Goal: Transaction & Acquisition: Purchase product/service

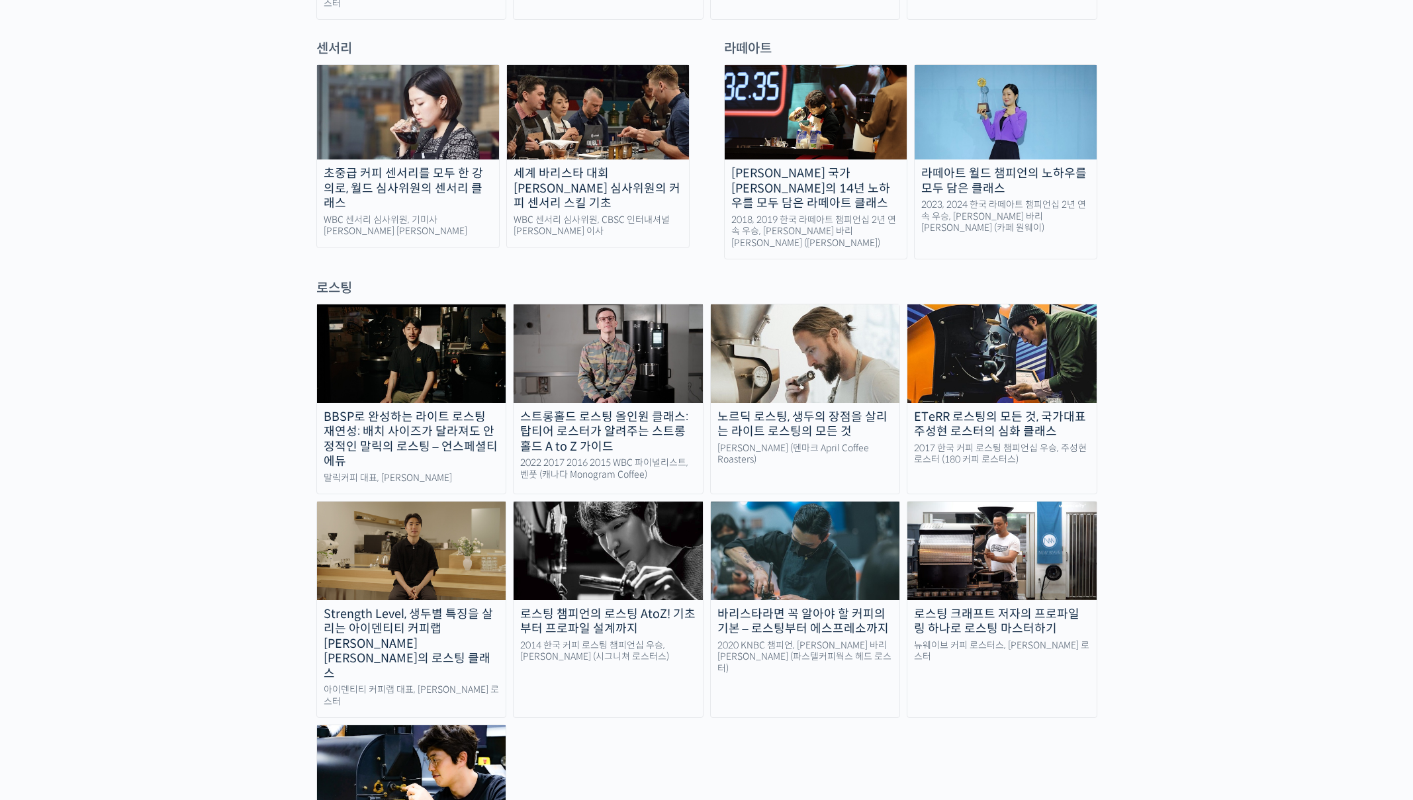
scroll to position [954, 0]
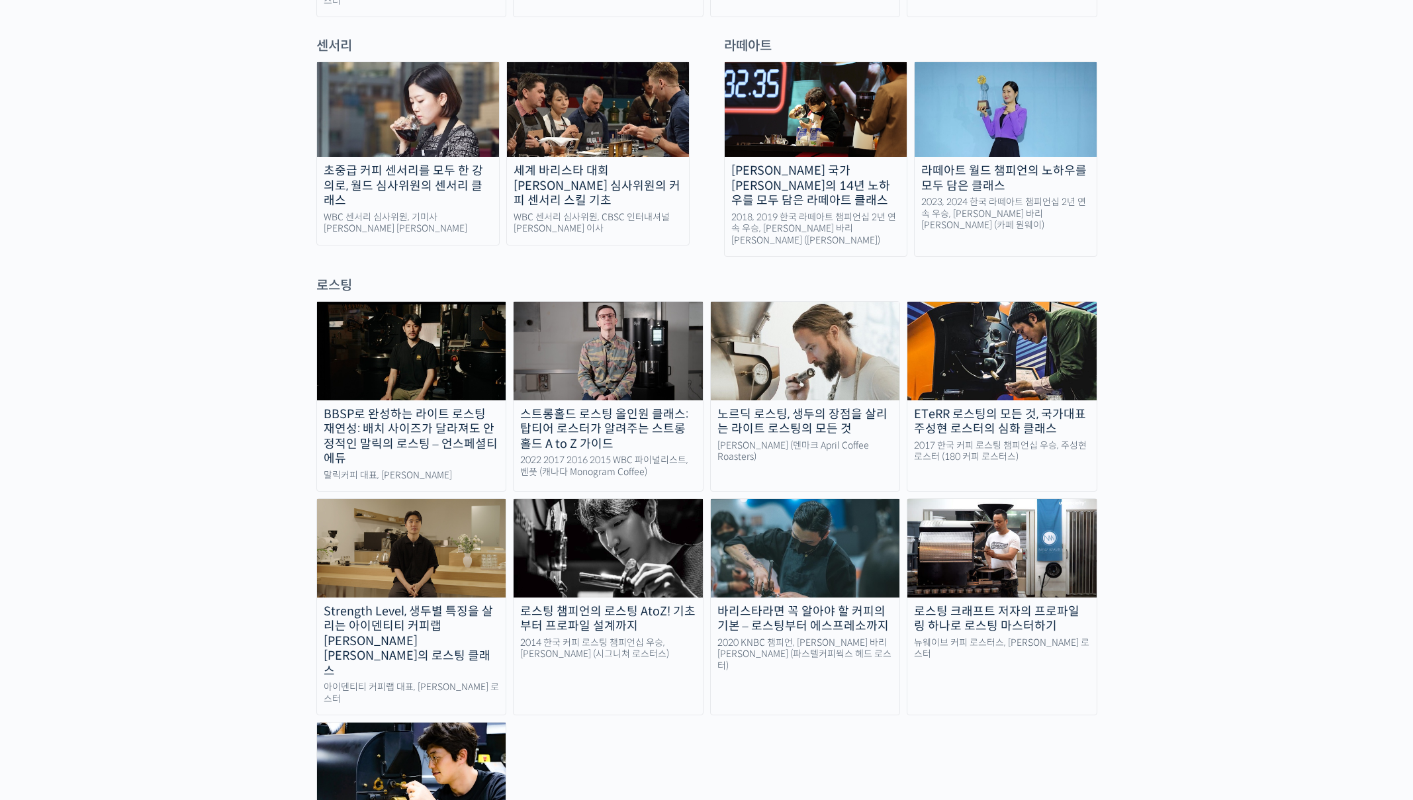
click at [592, 321] on img at bounding box center [608, 351] width 189 height 98
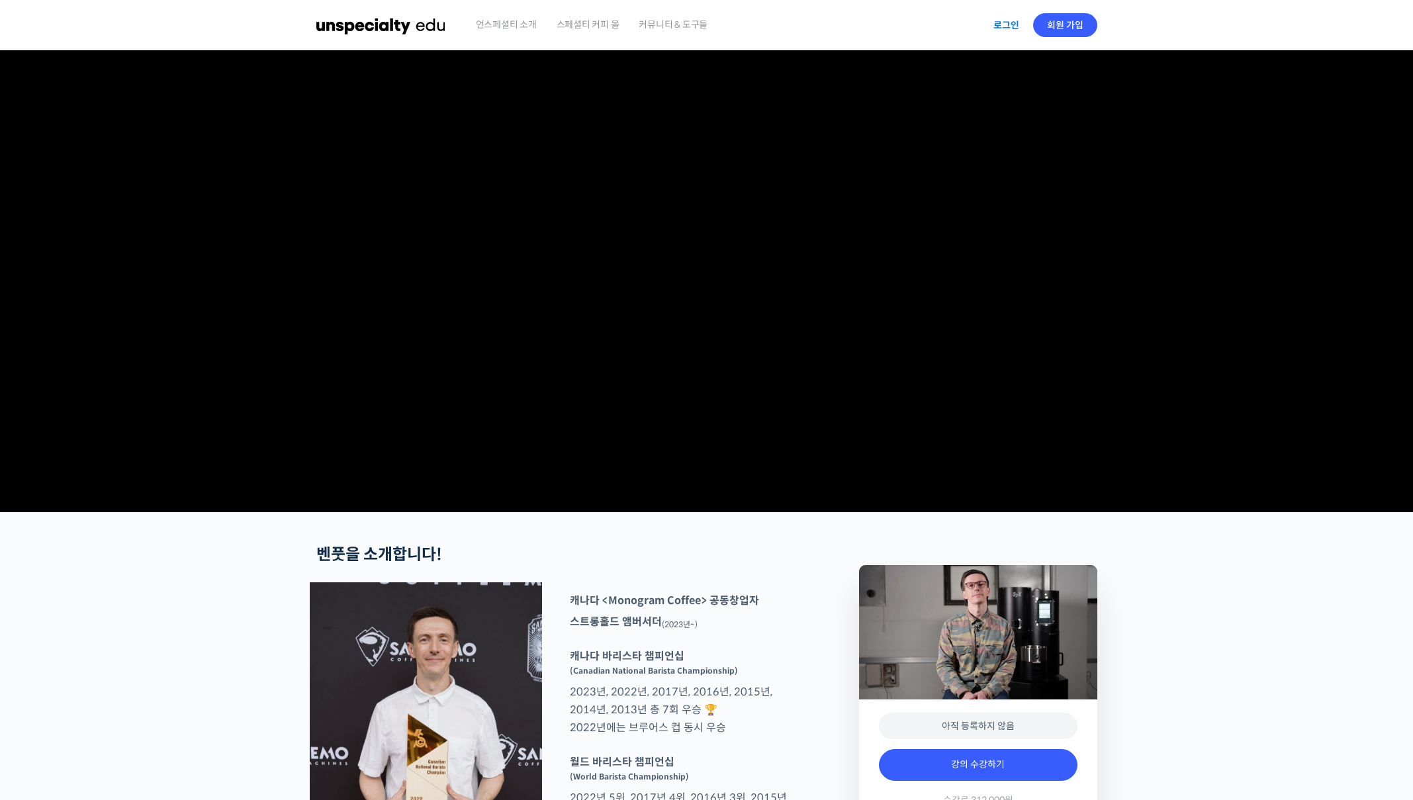
type input "bluewavecoffee@naver.com"
click at [997, 20] on link "로그인" at bounding box center [1006, 25] width 42 height 30
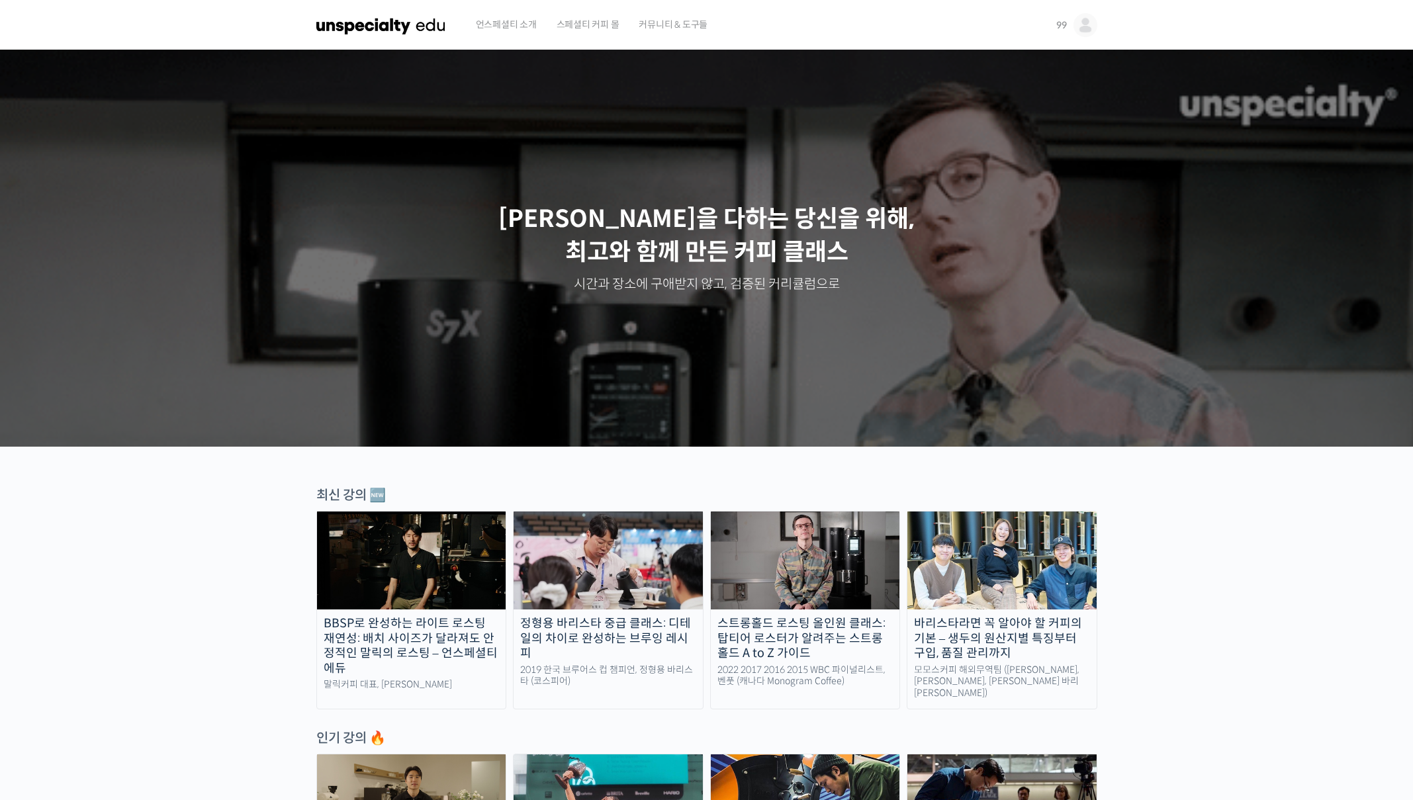
click at [816, 594] on img at bounding box center [805, 561] width 189 height 98
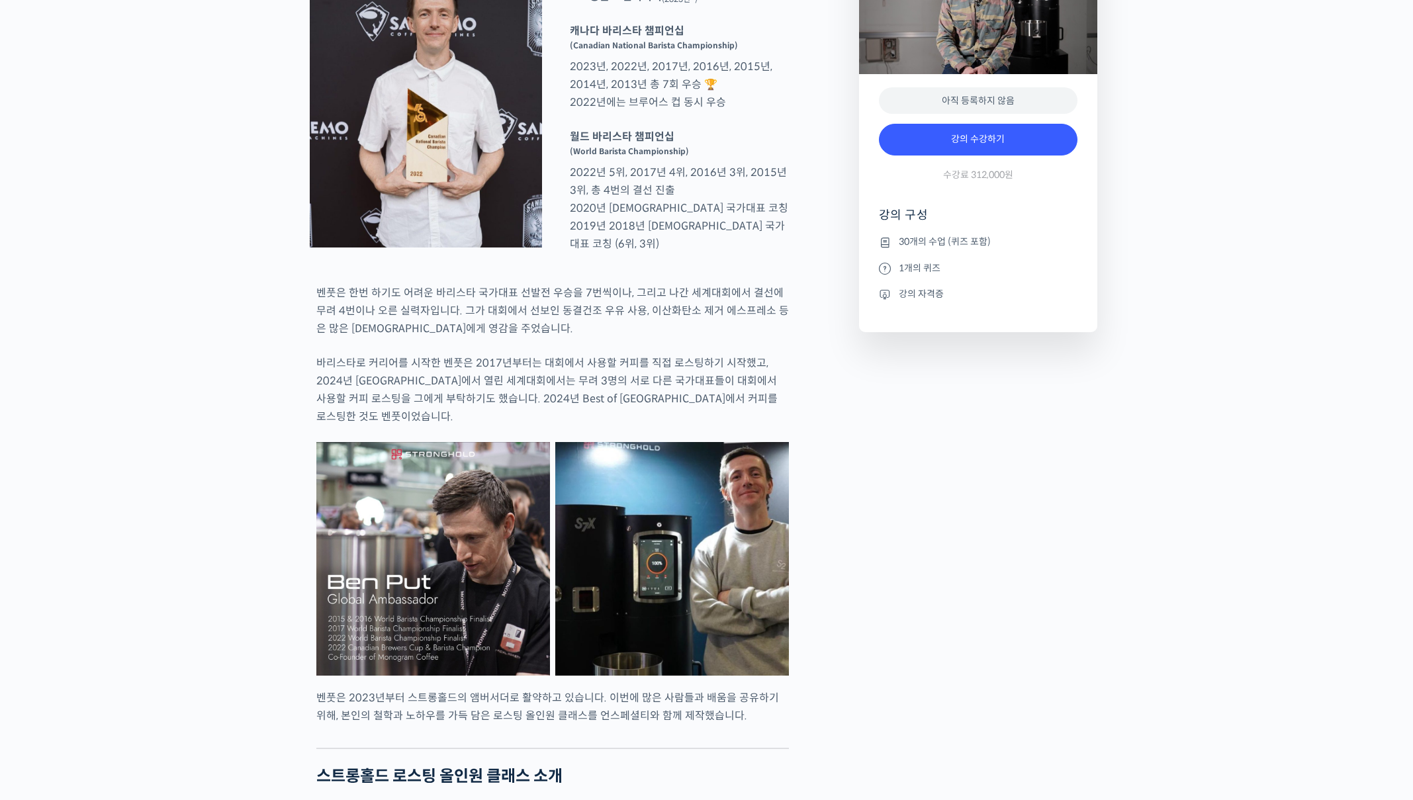
scroll to position [627, 0]
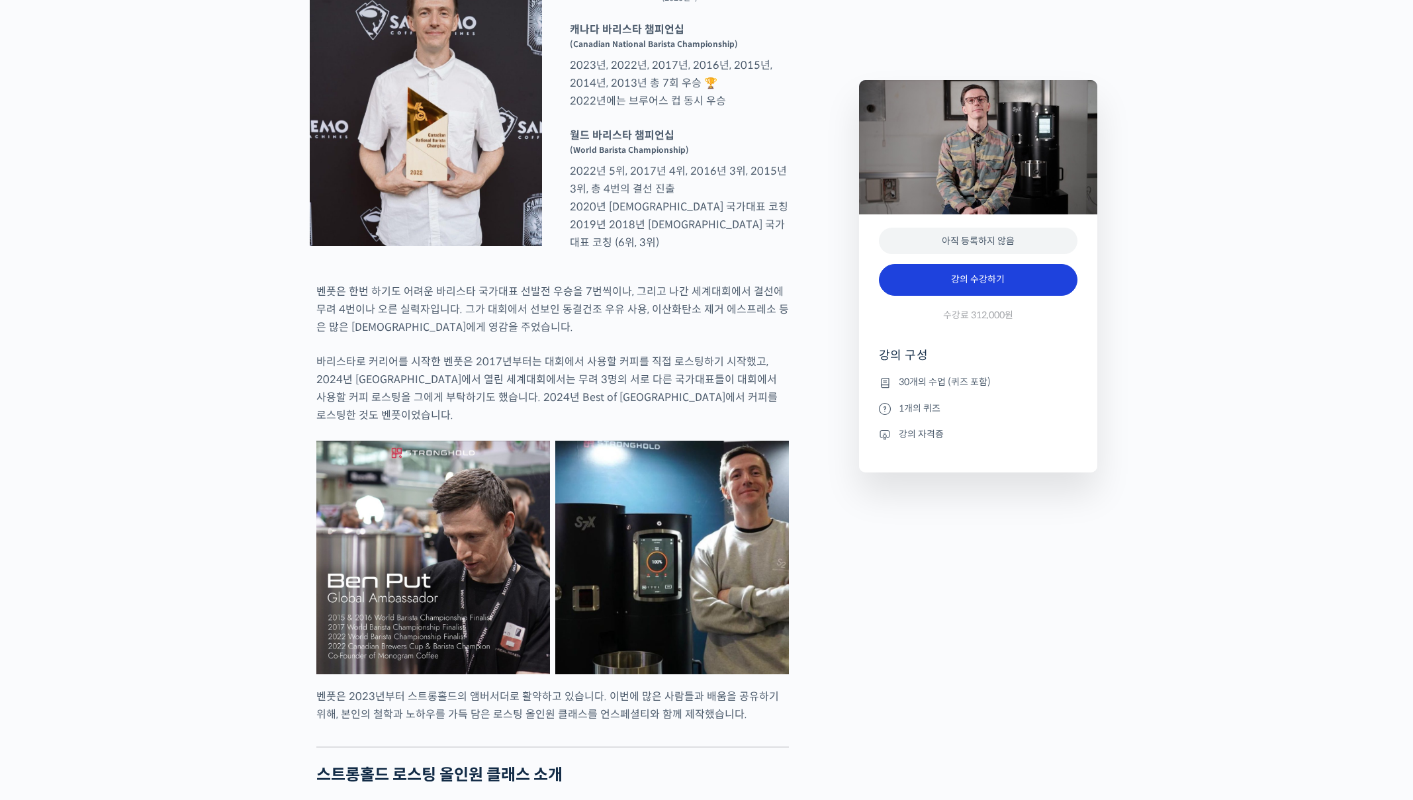
click at [1032, 279] on link "강의 수강하기" at bounding box center [978, 280] width 199 height 32
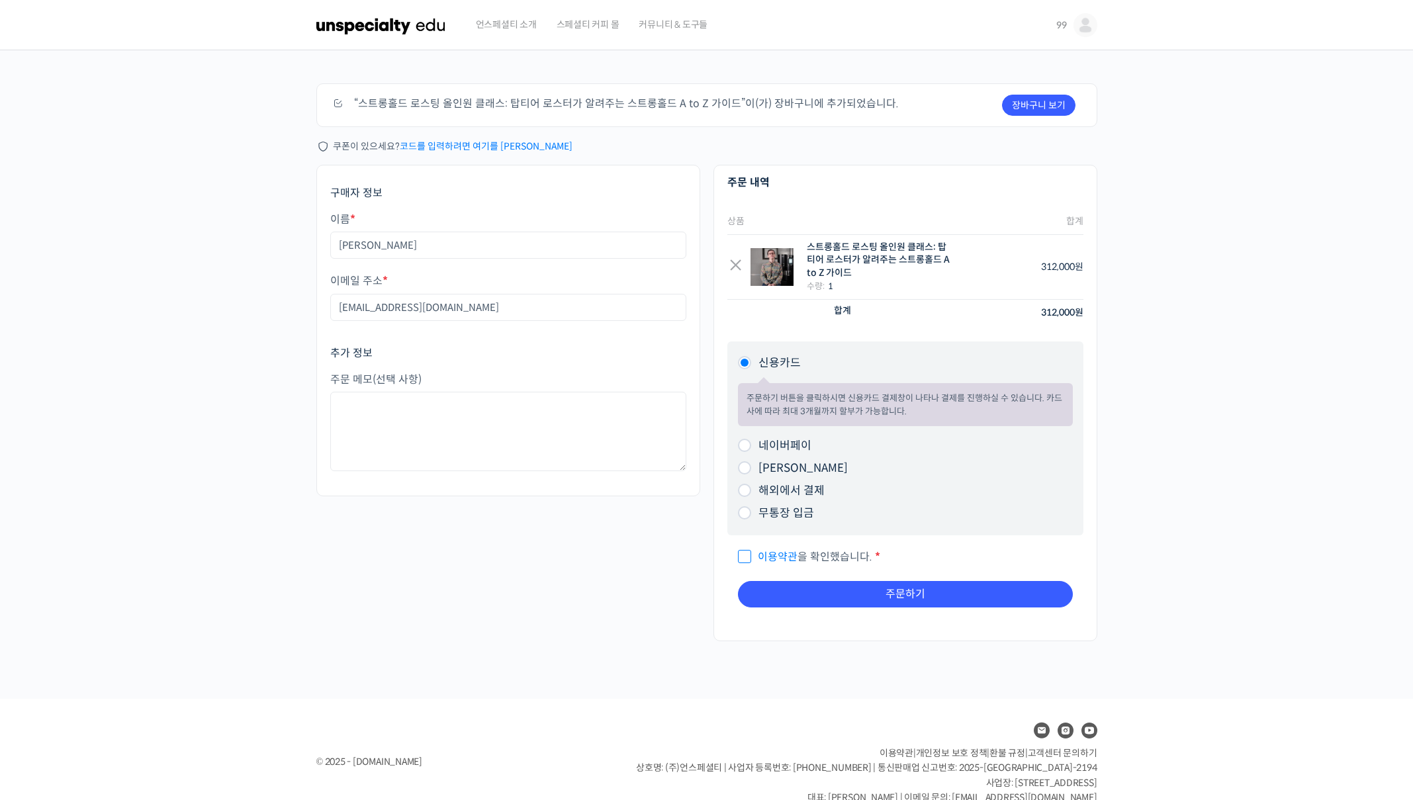
click at [739, 441] on input "네이버페이" at bounding box center [744, 445] width 13 height 13
radio input "true"
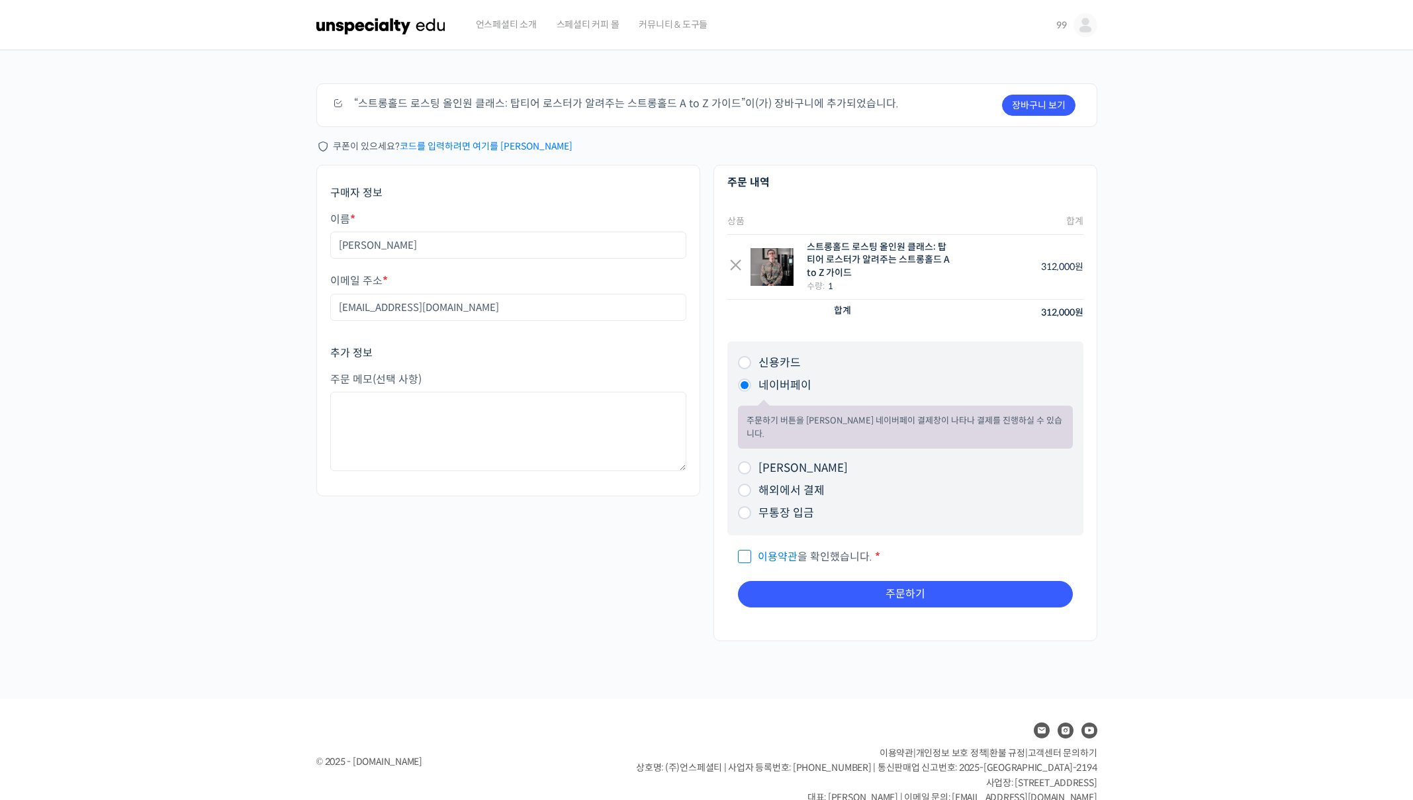
click at [748, 550] on span "이용약관 을 확인했습니다." at bounding box center [805, 557] width 134 height 14
click at [747, 547] on input "이용약관 을 확인했습니다. *" at bounding box center [742, 551] width 9 height 9
checkbox input "true"
click at [739, 361] on input "신용카드" at bounding box center [744, 362] width 13 height 13
radio input "true"
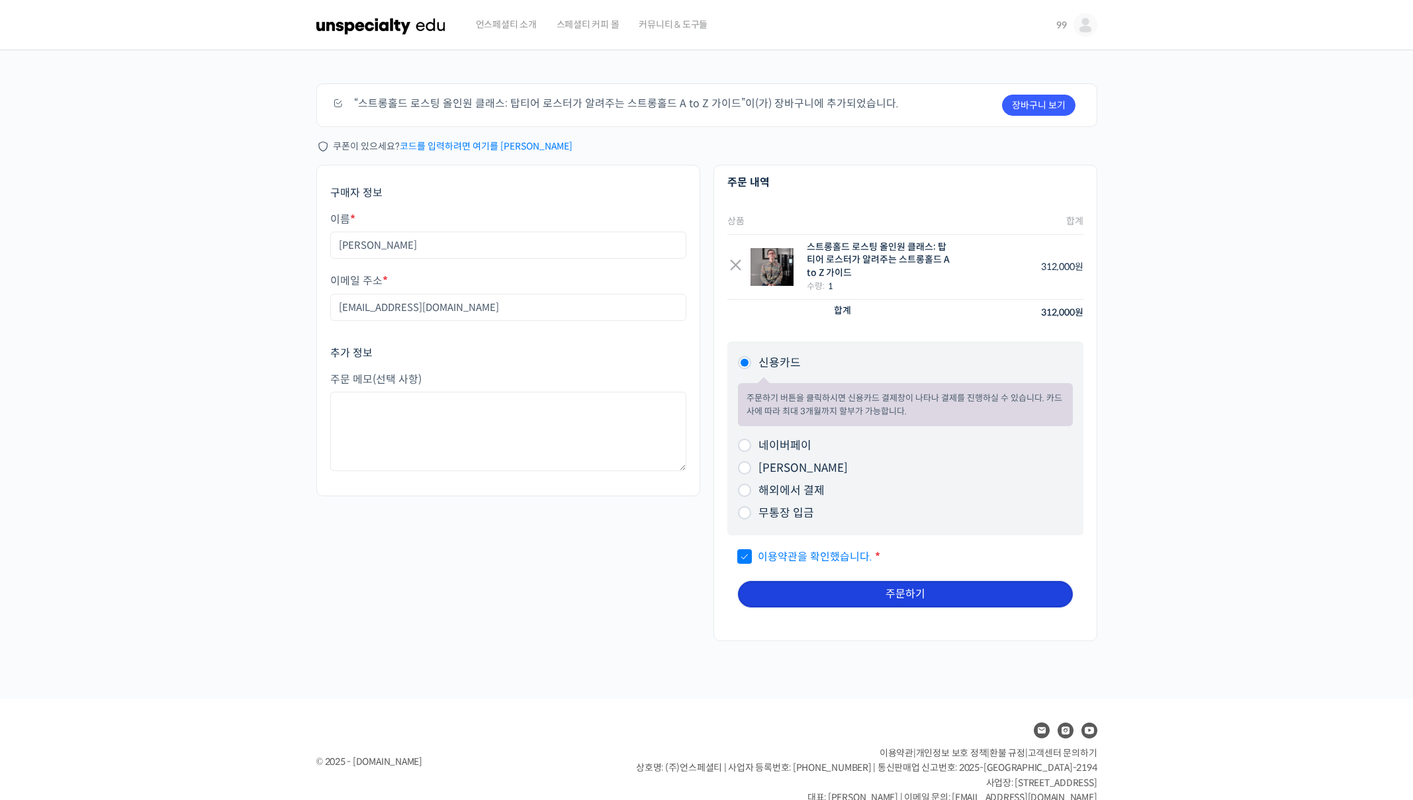
click at [889, 601] on button "주문하기" at bounding box center [905, 594] width 335 height 26
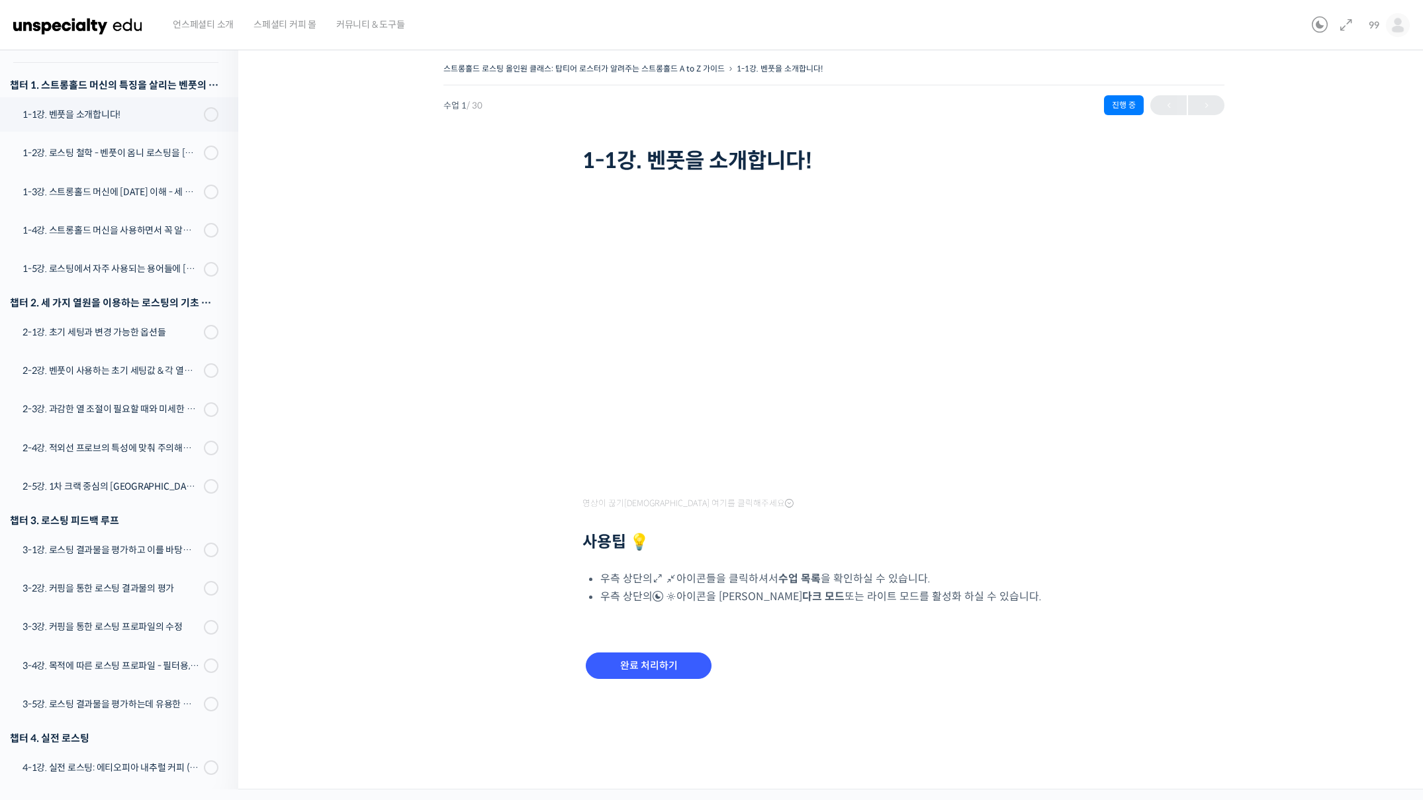
scroll to position [189, 0]
